Goal: Task Accomplishment & Management: Manage account settings

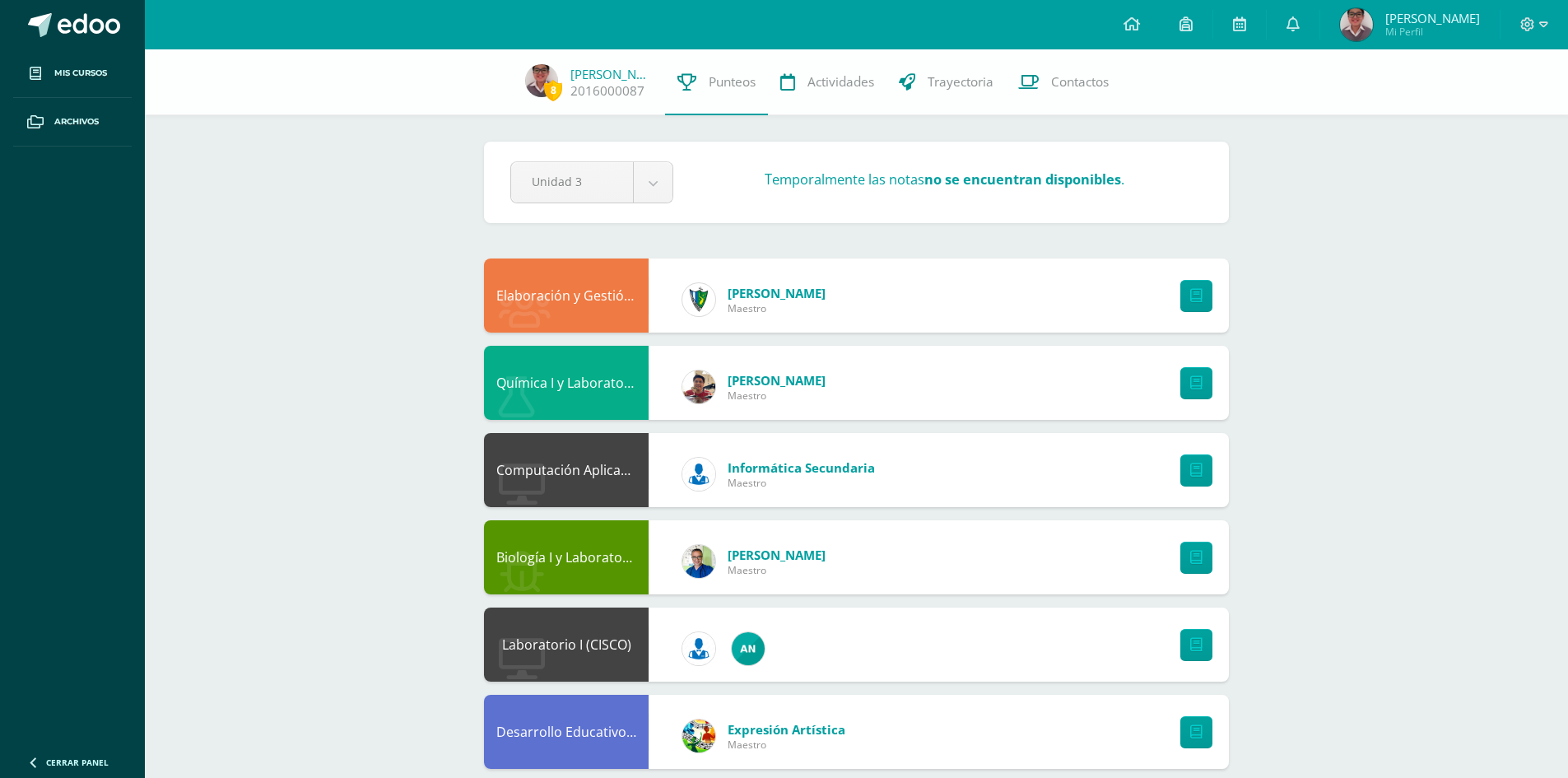
scroll to position [614, 0]
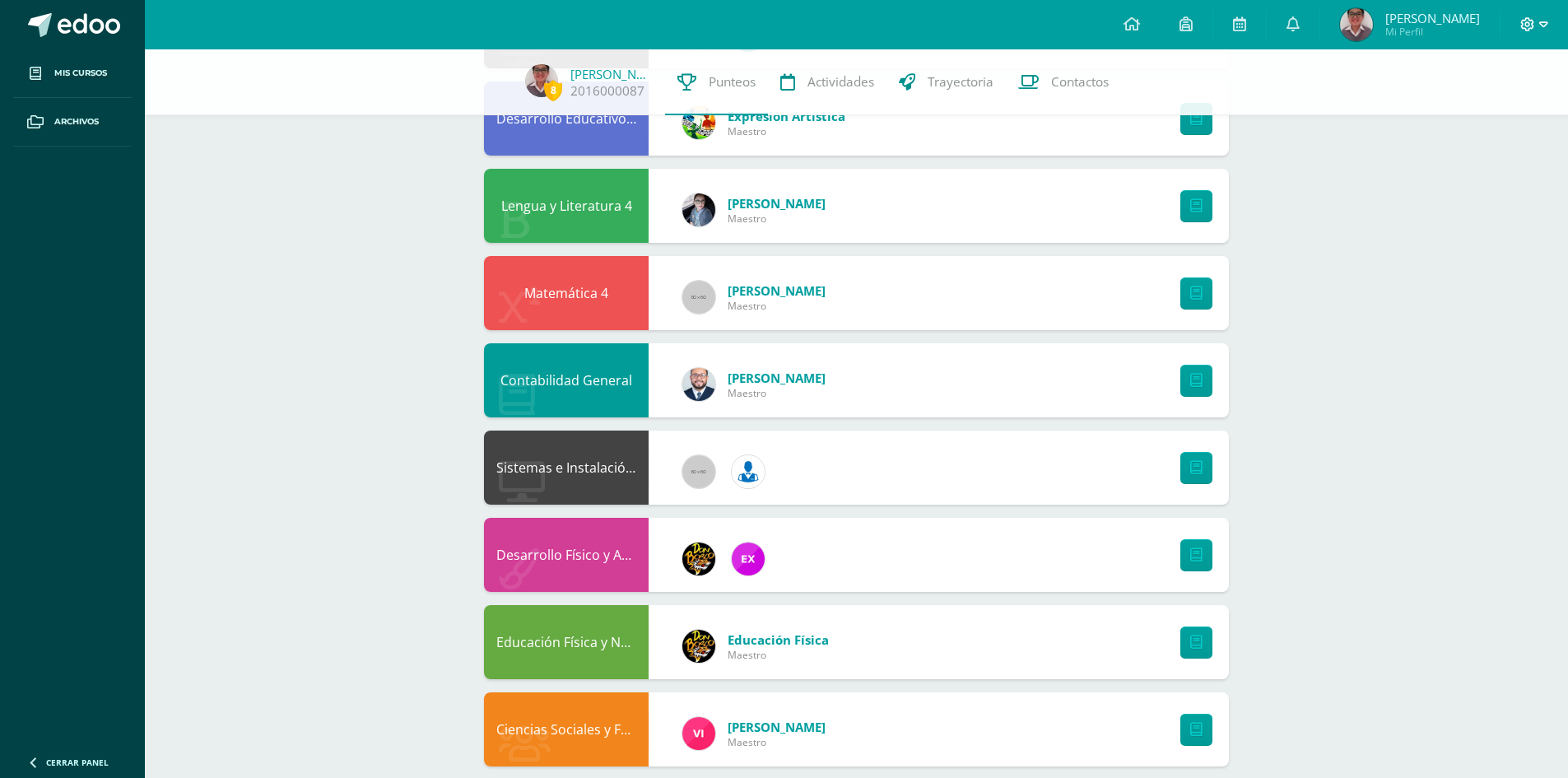
click at [1536, 20] on span at bounding box center [1533, 24] width 28 height 18
click at [1477, 107] on span "Cerrar sesión" at bounding box center [1491, 112] width 74 height 15
